Goal: Find specific page/section: Find specific page/section

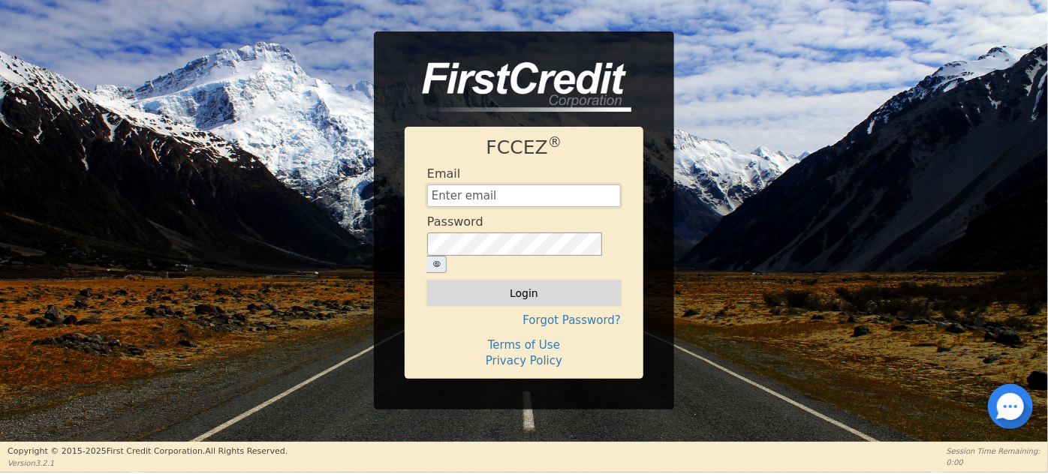
type input "[EMAIL_ADDRESS][DOMAIN_NAME]"
click at [487, 281] on button "Login" at bounding box center [524, 294] width 194 height 26
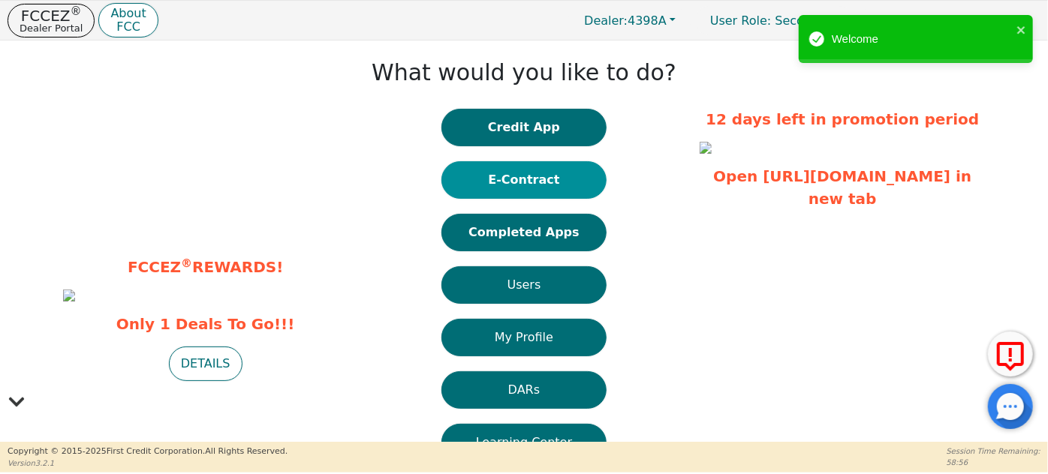
click at [536, 168] on button "E-Contract" at bounding box center [523, 180] width 165 height 38
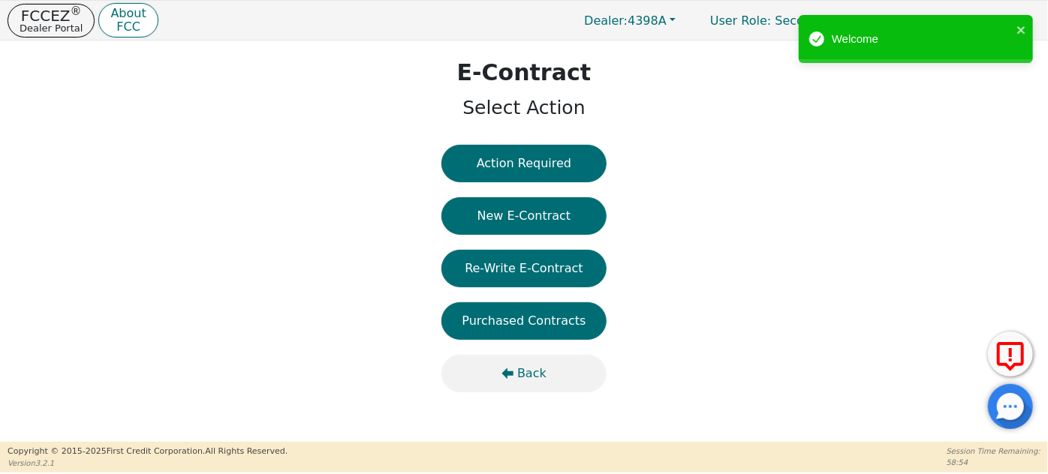
click at [525, 374] on span "Back" at bounding box center [531, 374] width 29 height 18
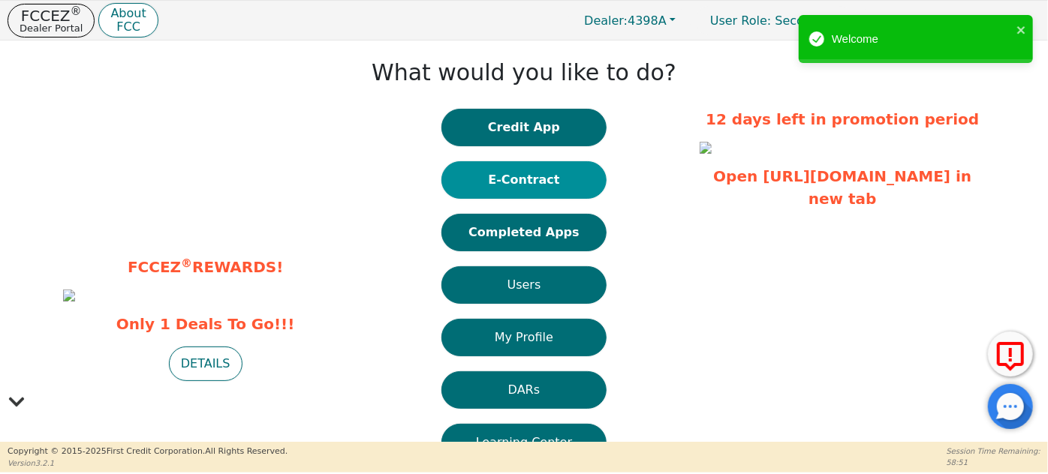
click at [531, 179] on button "E-Contract" at bounding box center [523, 180] width 165 height 38
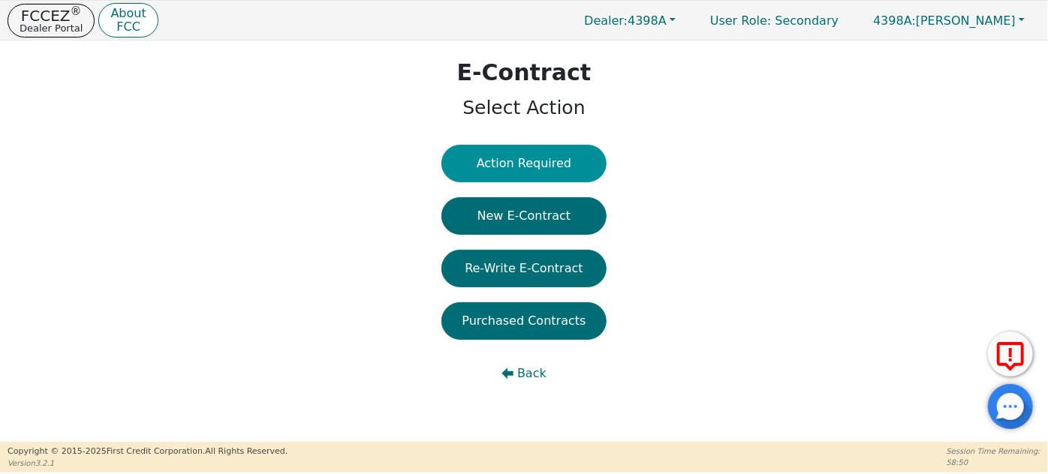
click at [532, 165] on button "Action Required" at bounding box center [523, 164] width 165 height 38
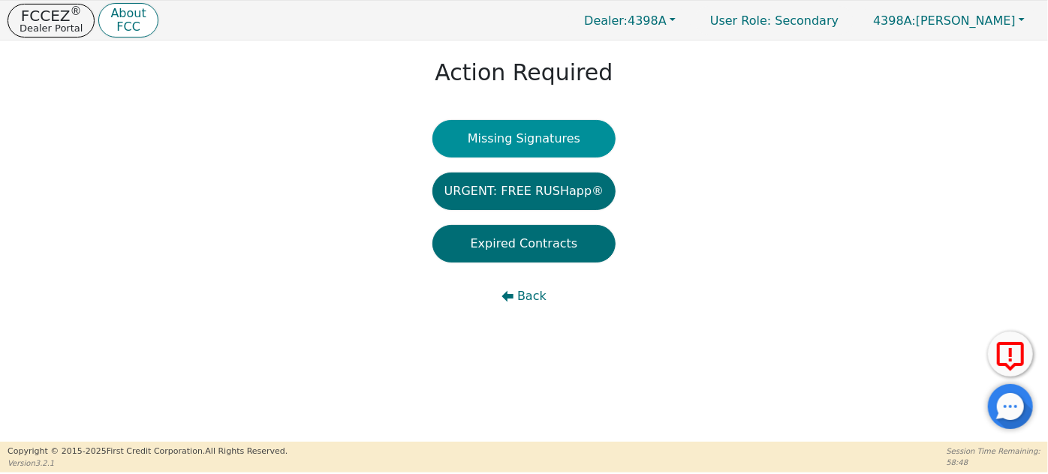
click at [534, 140] on button "Missing Signatures" at bounding box center [524, 139] width 184 height 38
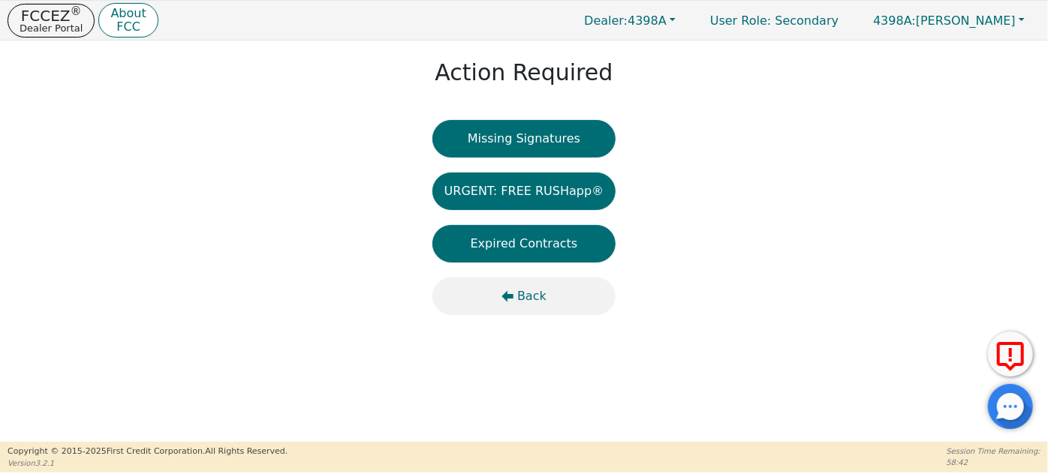
click at [519, 300] on span "Back" at bounding box center [531, 297] width 29 height 18
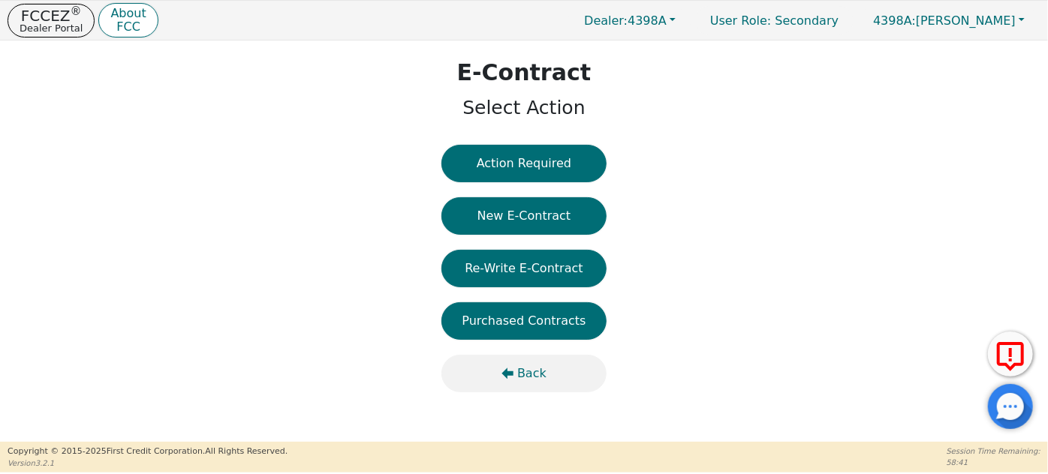
click at [530, 376] on span "Back" at bounding box center [531, 374] width 29 height 18
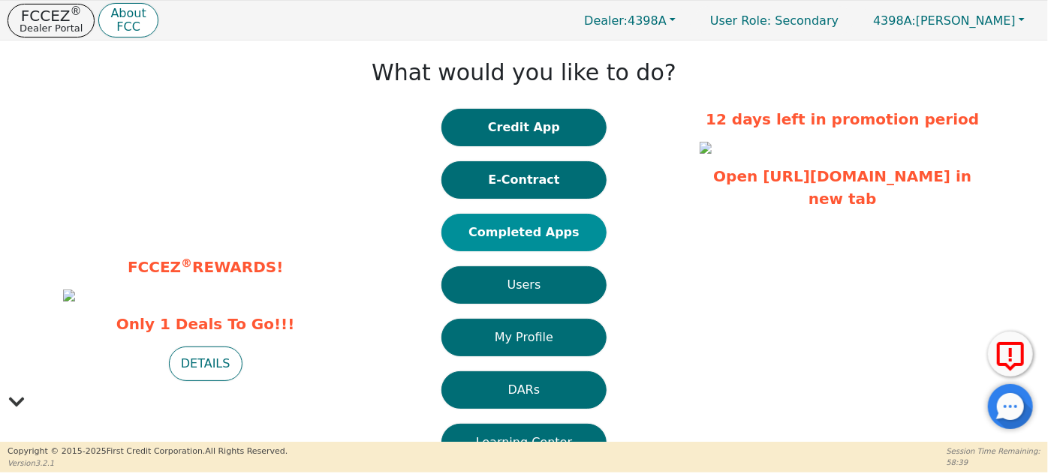
click at [525, 236] on button "Completed Apps" at bounding box center [523, 233] width 165 height 38
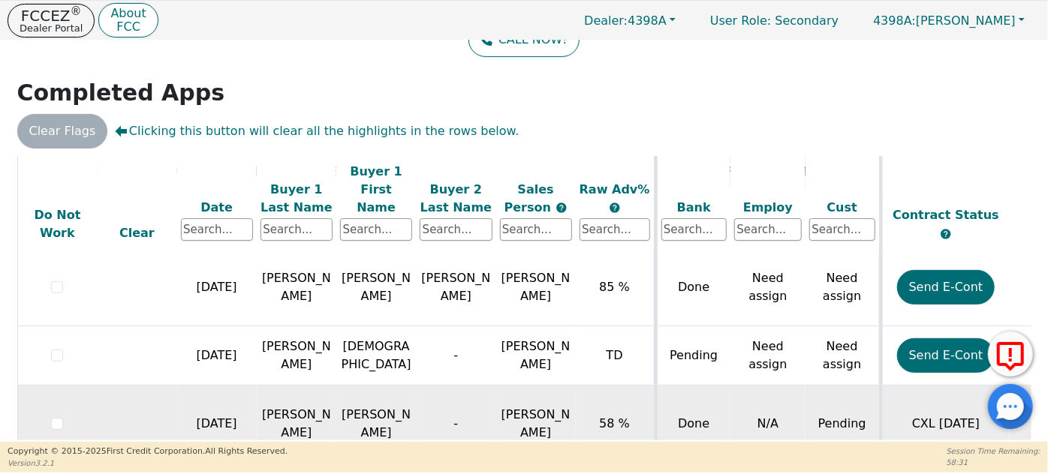
scroll to position [204, 0]
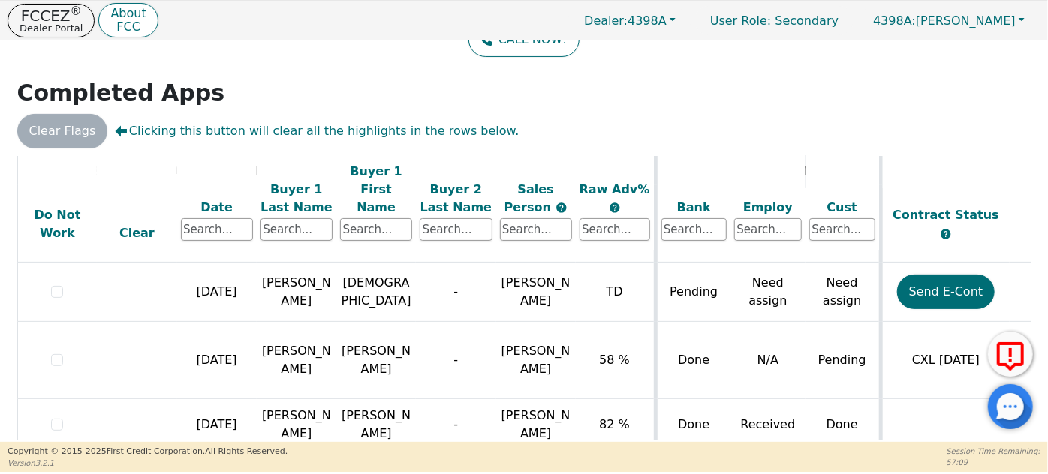
click at [845, 199] on div "Cust" at bounding box center [842, 208] width 66 height 18
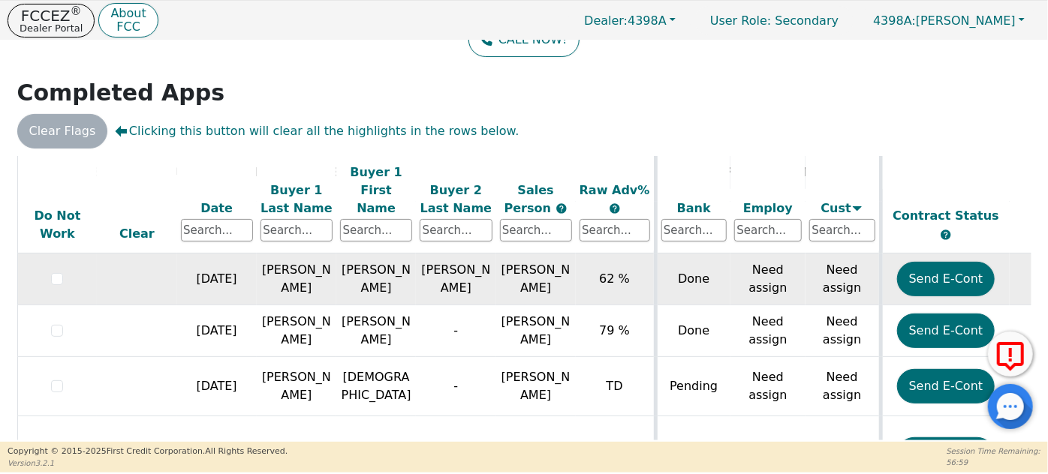
scroll to position [0, 0]
